Goal: Information Seeking & Learning: Learn about a topic

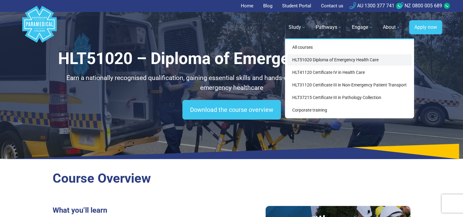
click at [336, 59] on link "HLT51020 Diploma of Emergency Health Care" at bounding box center [350, 59] width 124 height 11
